Goal: Information Seeking & Learning: Learn about a topic

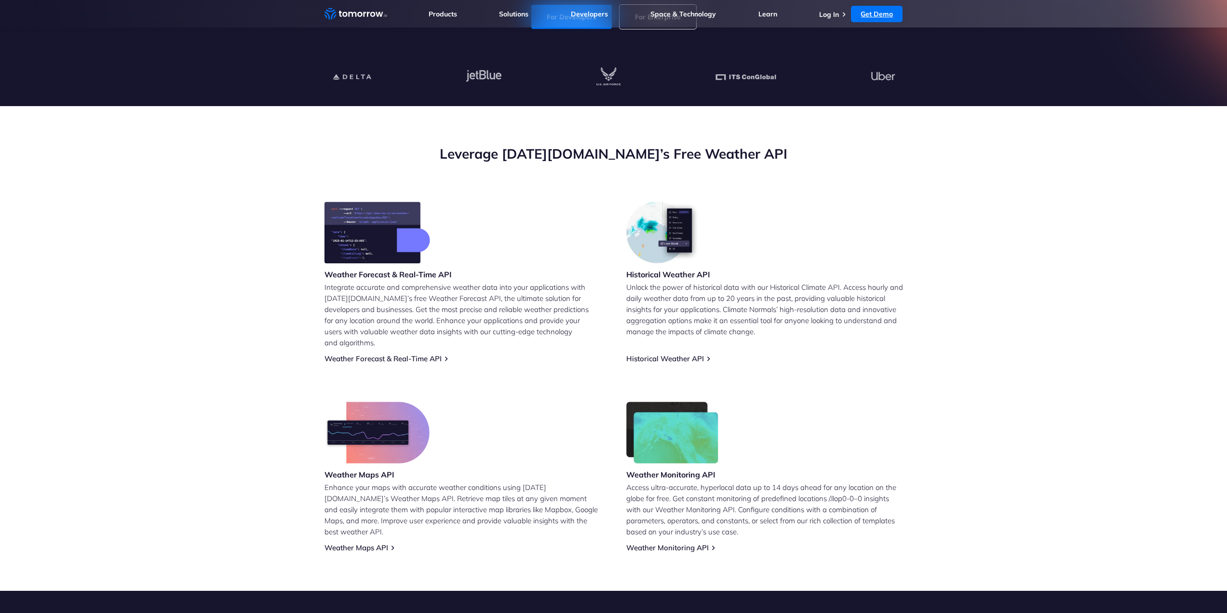
click at [892, 14] on link "Get Demo" at bounding box center [877, 14] width 52 height 16
